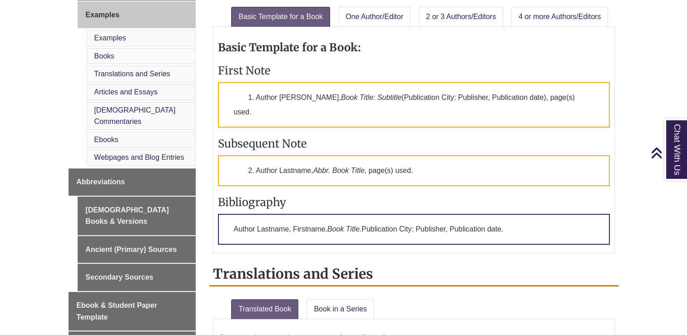
scroll to position [409, 0]
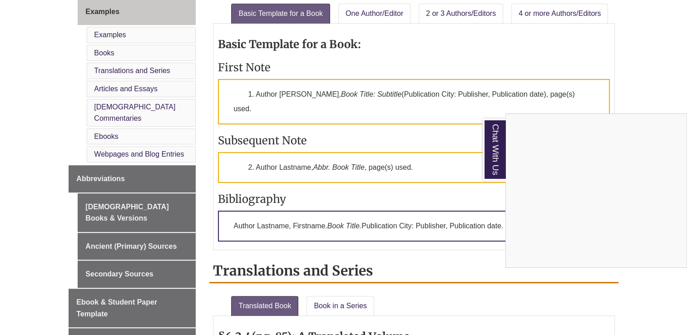
click at [318, 212] on div "Chat With Us" at bounding box center [343, 167] width 687 height 335
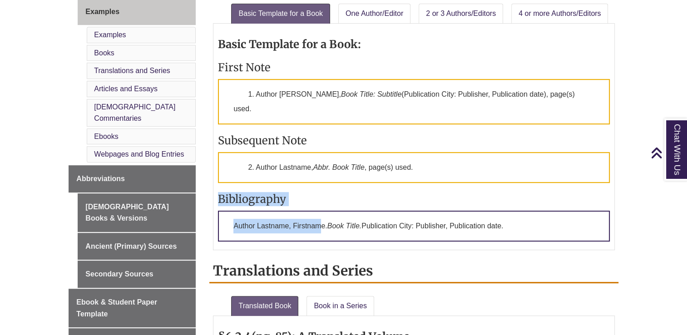
drag, startPoint x: 318, startPoint y: 212, endPoint x: 557, endPoint y: 168, distance: 243.6
click at [557, 168] on div "Basic Template for a Book: First Note 1. Author Firstname Lastname, Book Title:…" at bounding box center [413, 136] width 391 height 217
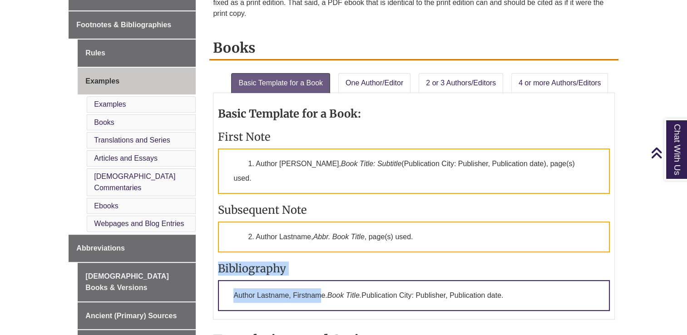
scroll to position [330, 0]
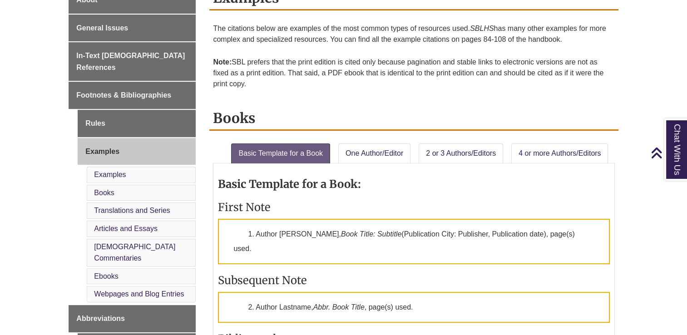
scroll to position [272, 0]
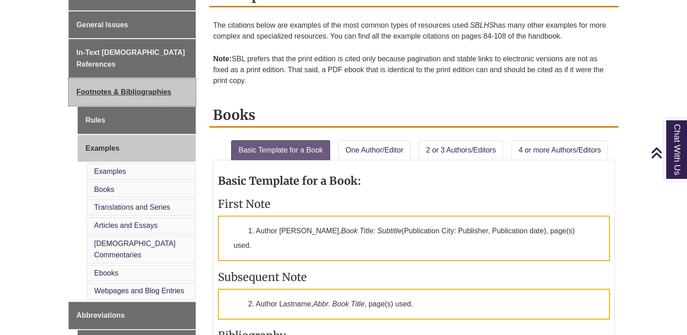
click at [117, 88] on span "Footnotes & Bibliographies" at bounding box center [123, 92] width 95 height 8
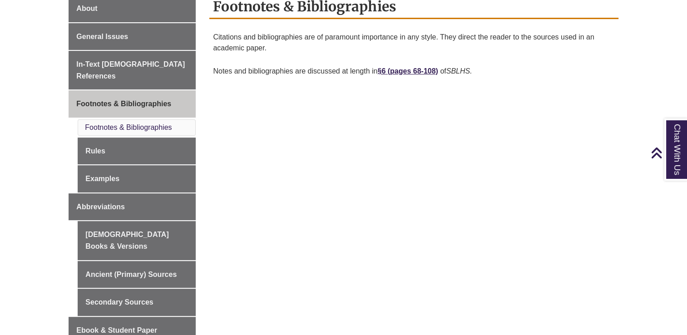
scroll to position [261, 0]
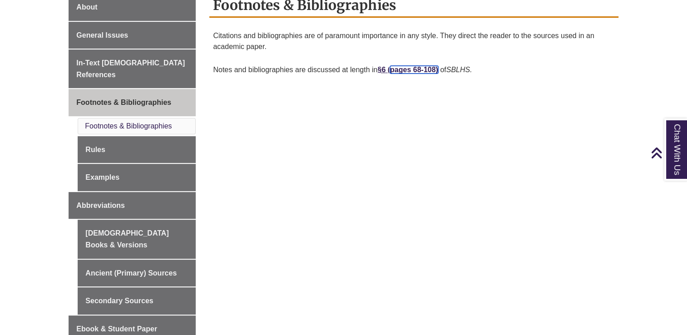
click at [399, 69] on link "pages 68-108)" at bounding box center [414, 70] width 48 height 8
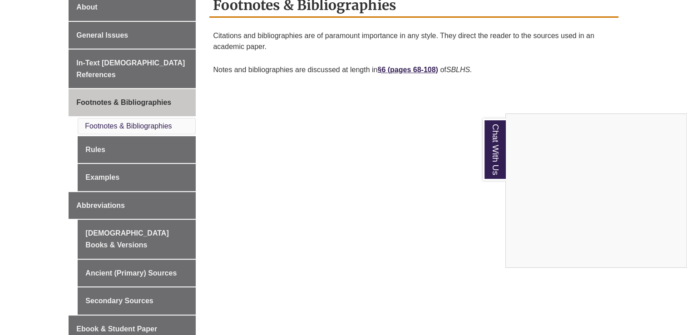
click at [93, 137] on div "Chat With Us" at bounding box center [343, 167] width 687 height 335
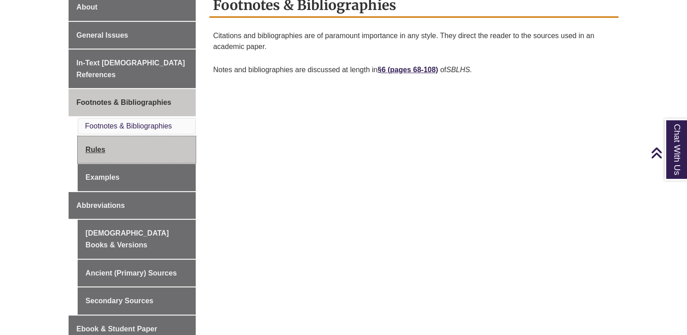
click at [92, 136] on link "Rules" at bounding box center [137, 149] width 118 height 27
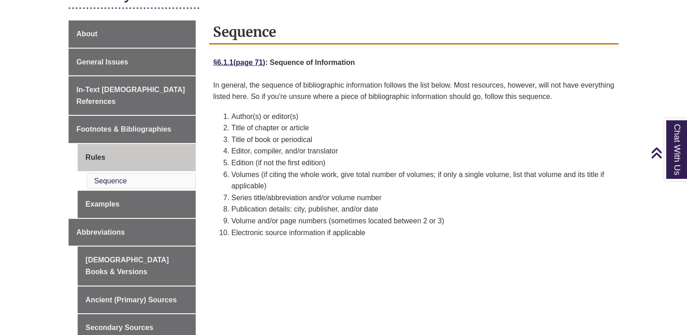
scroll to position [245, 0]
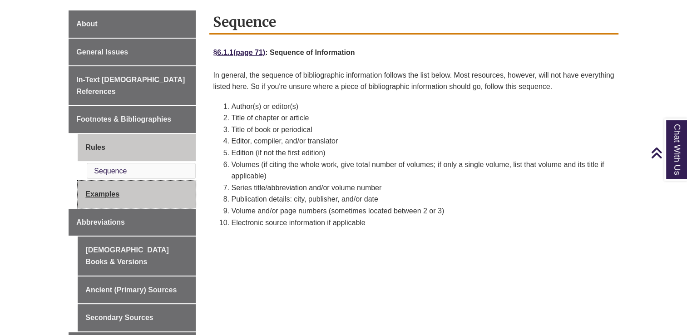
click at [104, 182] on link "Examples" at bounding box center [137, 194] width 118 height 27
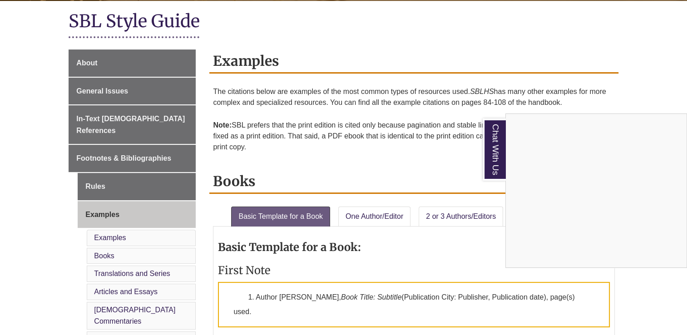
scroll to position [176, 0]
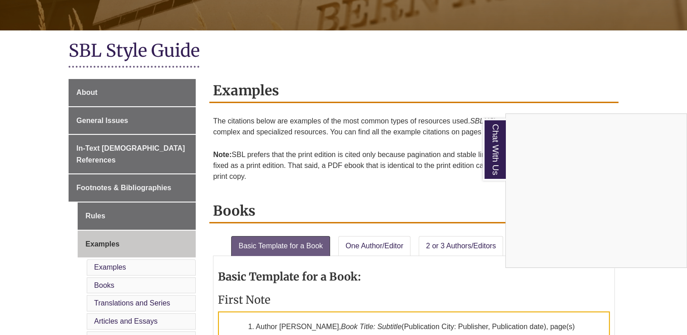
click at [94, 121] on div "Chat With Us" at bounding box center [343, 167] width 687 height 335
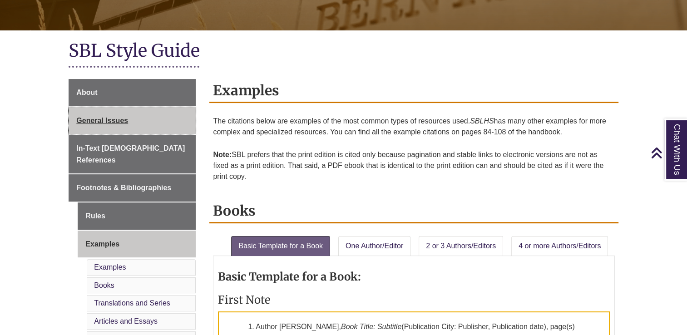
click at [91, 123] on span "General Issues" at bounding box center [102, 121] width 52 height 8
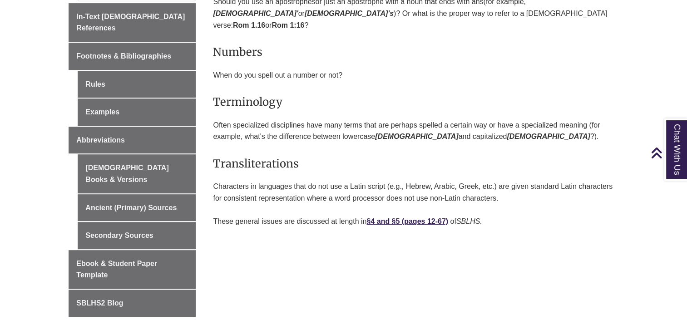
scroll to position [328, 0]
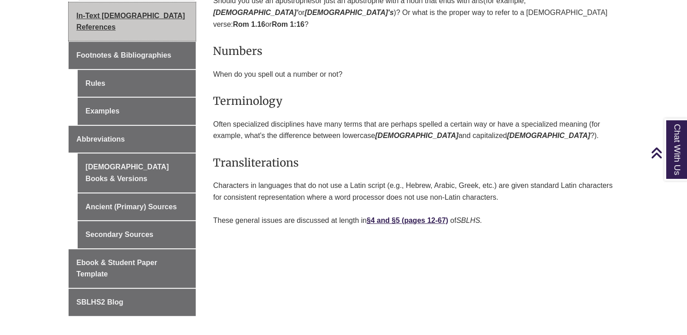
click at [121, 14] on span "In-Text [DEMOGRAPHIC_DATA] References" at bounding box center [130, 22] width 109 height 20
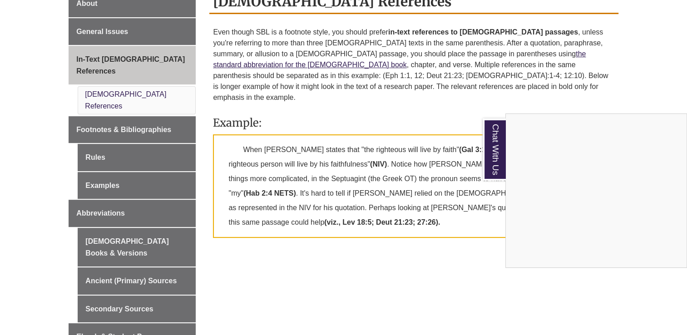
scroll to position [277, 0]
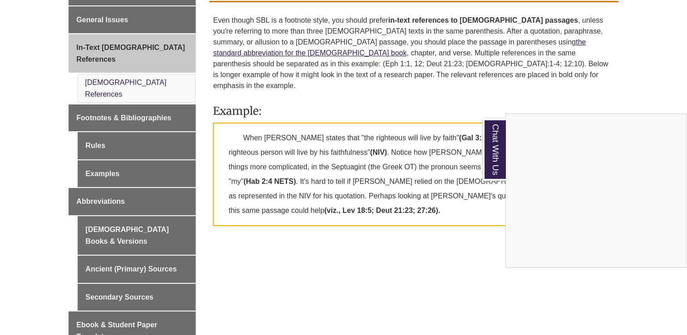
click at [364, 270] on div "Chat With Us" at bounding box center [343, 167] width 687 height 335
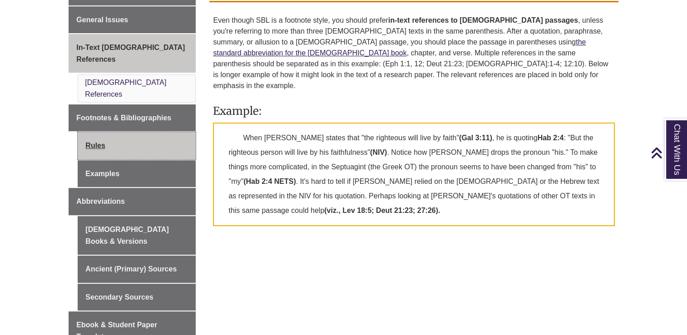
click at [98, 132] on link "Rules" at bounding box center [137, 145] width 118 height 27
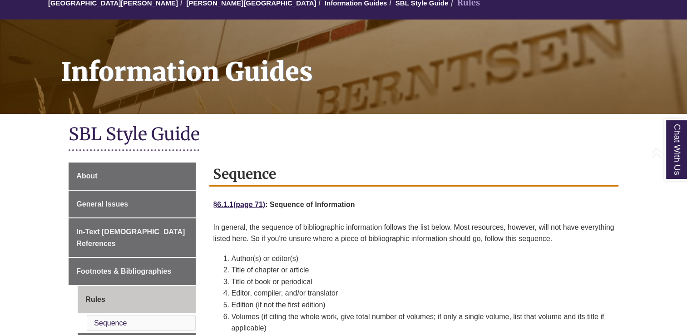
scroll to position [182, 0]
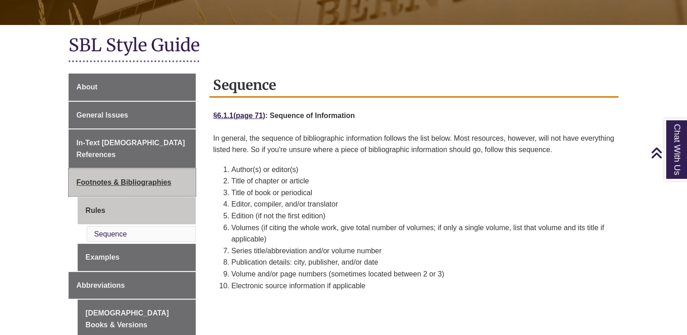
click at [109, 178] on span "Footnotes & Bibliographies" at bounding box center [123, 182] width 95 height 8
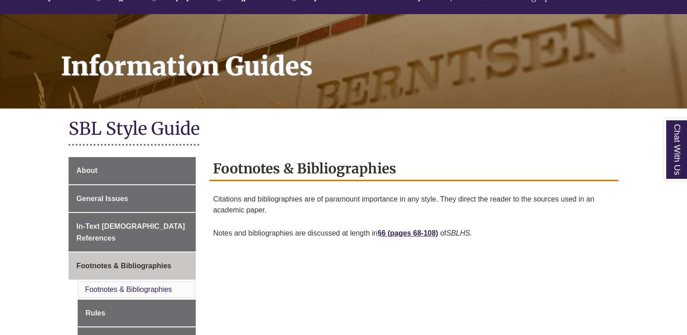
scroll to position [182, 0]
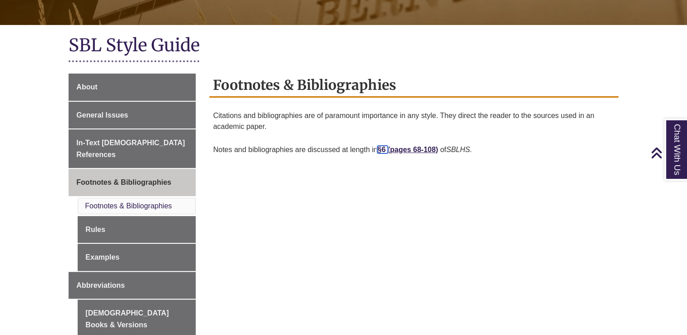
click at [381, 149] on strong "§6" at bounding box center [381, 150] width 8 height 8
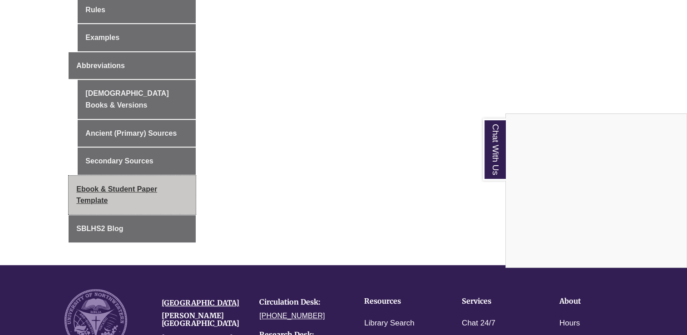
scroll to position [409, 0]
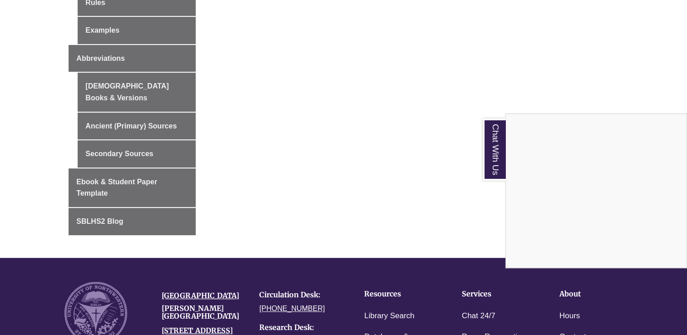
click at [97, 160] on div "Chat With Us" at bounding box center [343, 167] width 687 height 335
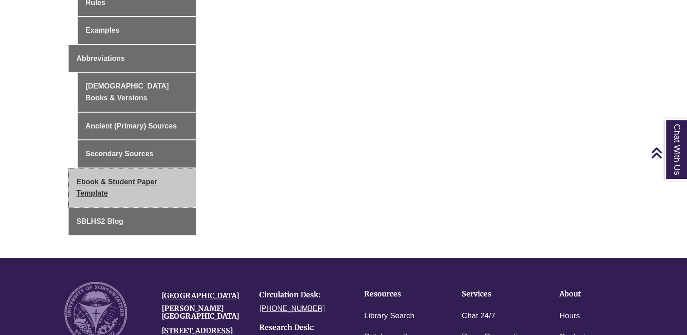
click at [96, 178] on span "Ebook & Student Paper Template" at bounding box center [116, 188] width 81 height 20
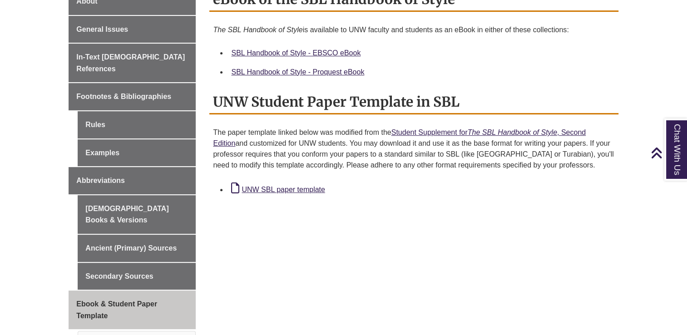
scroll to position [272, 0]
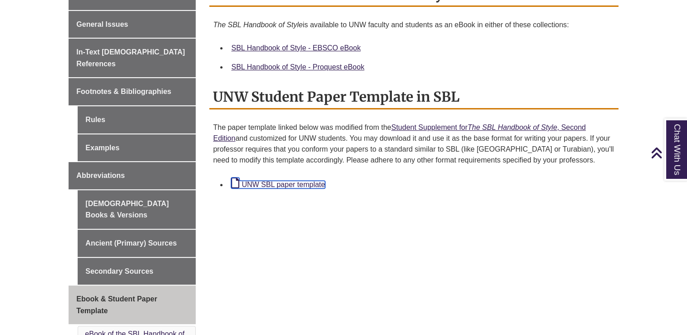
click at [277, 183] on link "UNW SBL paper template" at bounding box center [278, 185] width 94 height 8
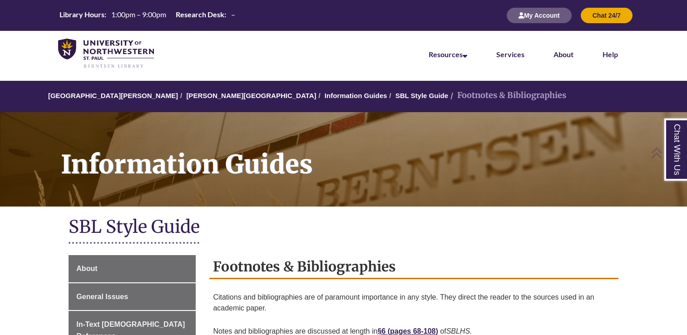
scroll to position [409, 0]
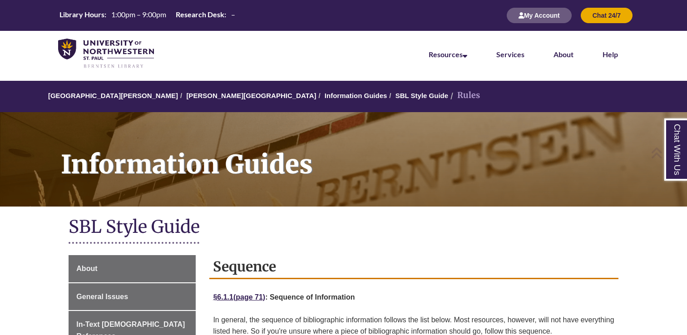
scroll to position [182, 0]
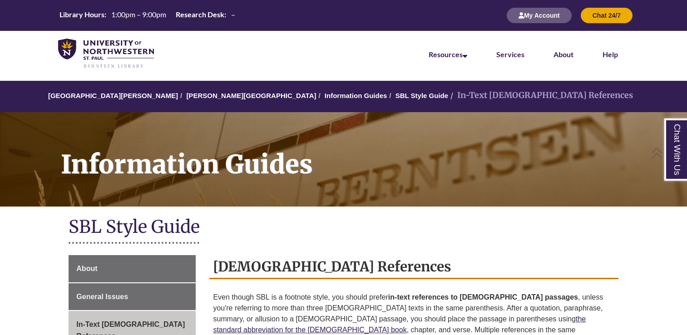
scroll to position [277, 0]
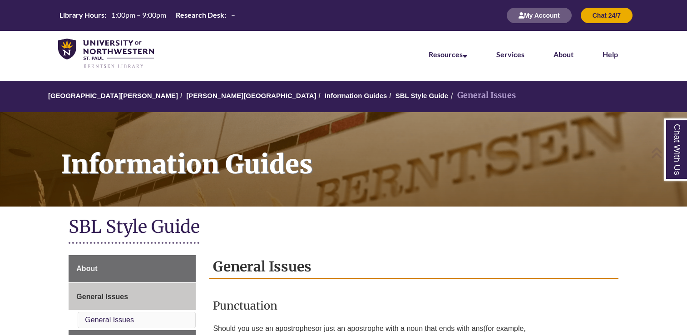
scroll to position [328, 0]
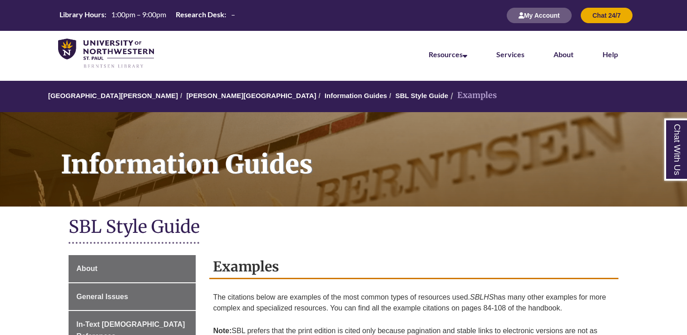
scroll to position [176, 0]
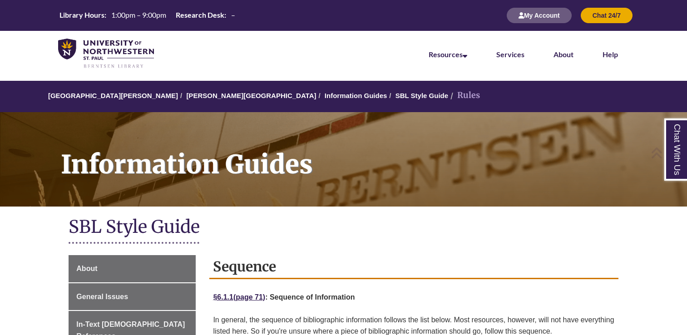
scroll to position [245, 0]
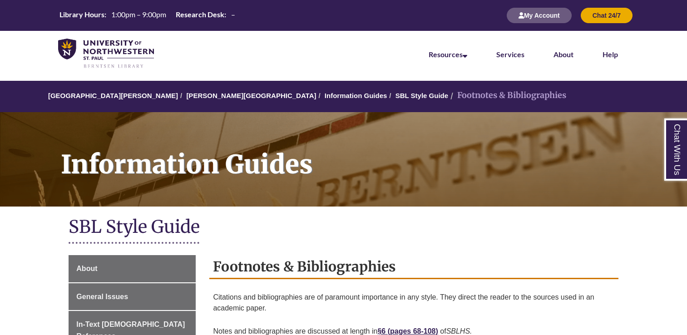
scroll to position [261, 0]
